Goal: Find specific page/section: Find specific page/section

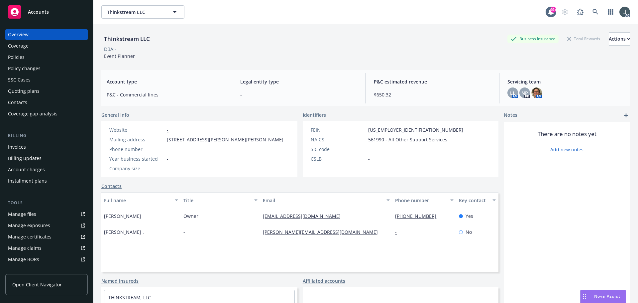
click at [23, 55] on div "Policies" at bounding box center [16, 57] width 17 height 11
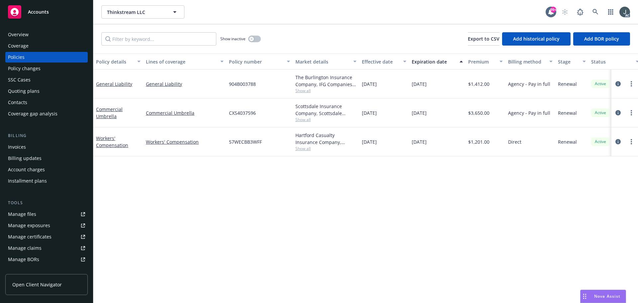
click at [302, 91] on span "Show all" at bounding box center [326, 91] width 61 height 6
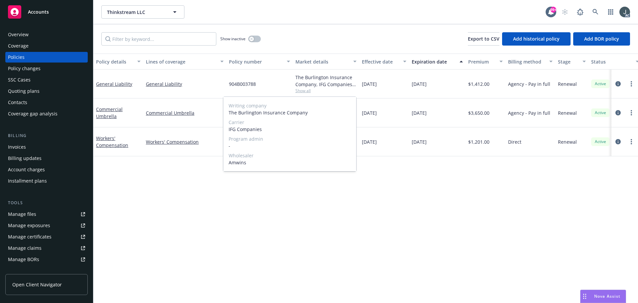
click at [302, 91] on span "Show all" at bounding box center [326, 91] width 61 height 6
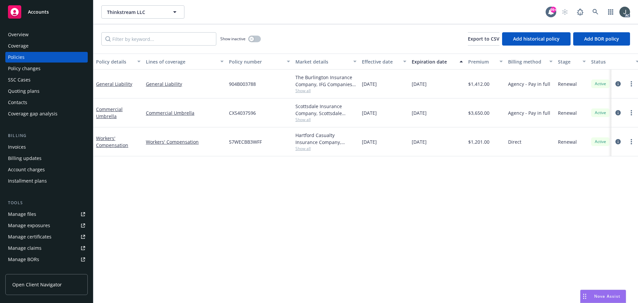
click at [301, 116] on div "Scottsdale Insurance Company, Scottsdale Insurance Company (Nationwide), Amwins" at bounding box center [326, 110] width 61 height 14
click at [300, 118] on span "Show all" at bounding box center [326, 120] width 61 height 6
